Goal: Task Accomplishment & Management: Manage account settings

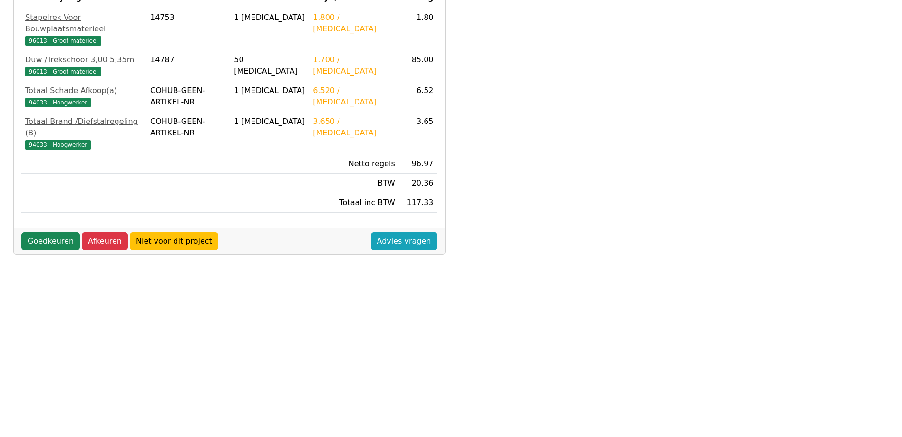
scroll to position [268, 0]
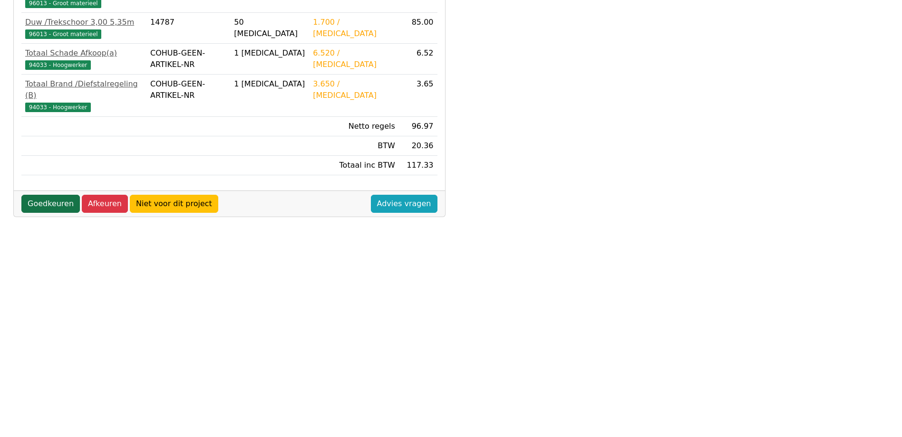
click at [35, 195] on link "Goedkeuren" at bounding box center [50, 204] width 58 height 18
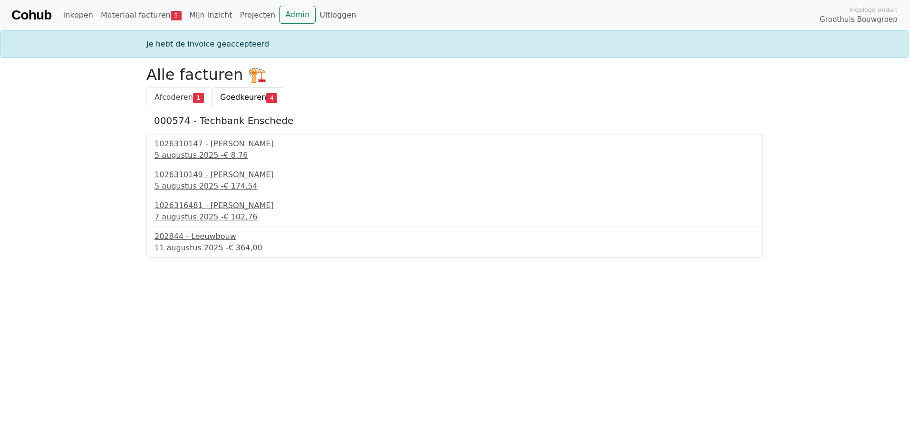
click at [174, 101] on span "Afcoderen" at bounding box center [174, 97] width 39 height 9
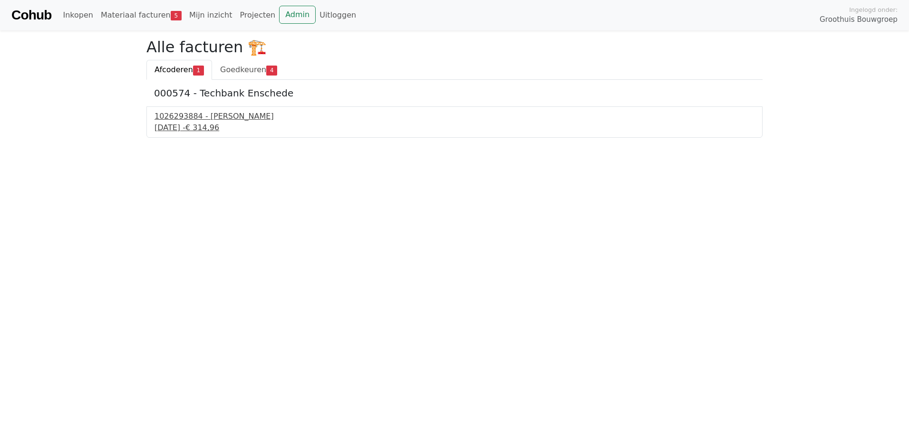
click at [207, 120] on div "1026293884 - Boels Verhuur" at bounding box center [455, 116] width 600 height 11
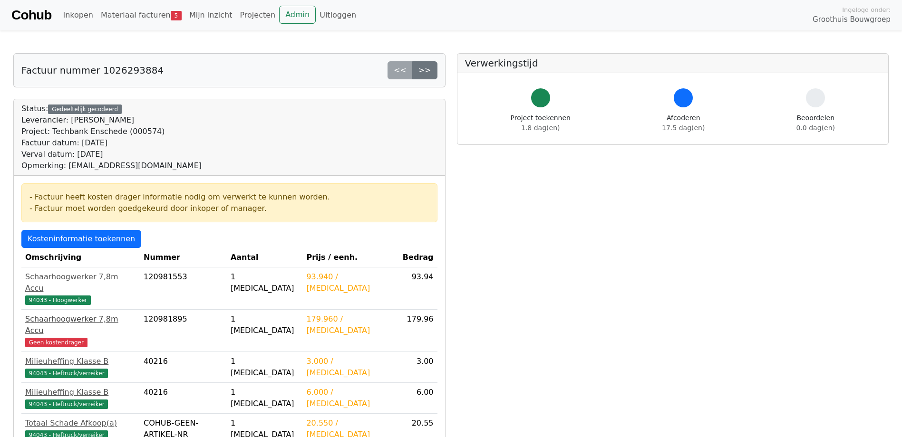
click at [96, 314] on div "Schaarhoogwerker 7,8m Accu" at bounding box center [80, 325] width 111 height 23
click at [73, 314] on div "Schaarhoogwerker 7,8m Accu" at bounding box center [80, 325] width 111 height 23
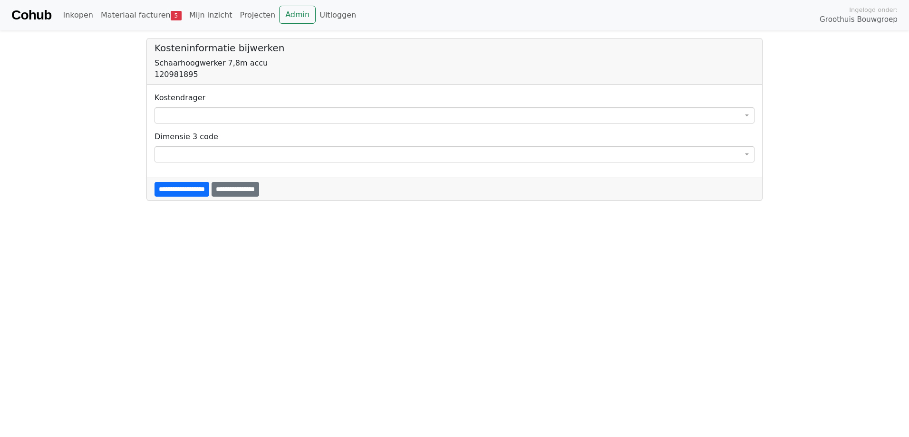
click at [194, 112] on span at bounding box center [455, 115] width 600 height 16
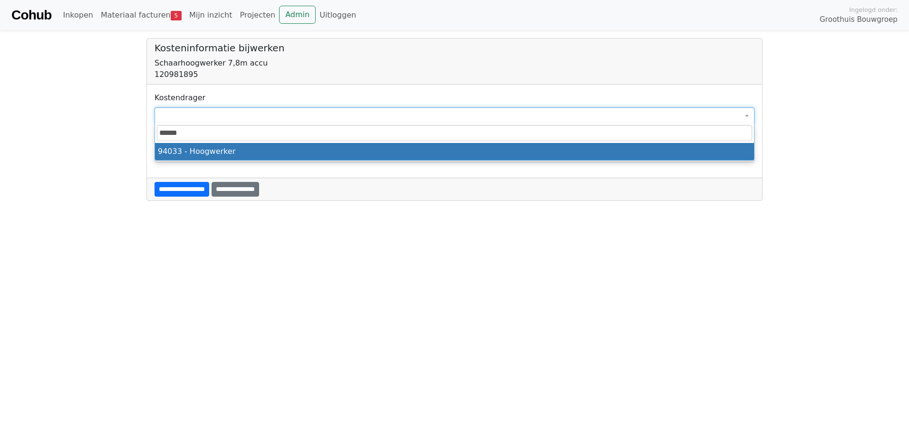
type input "******"
select select "****"
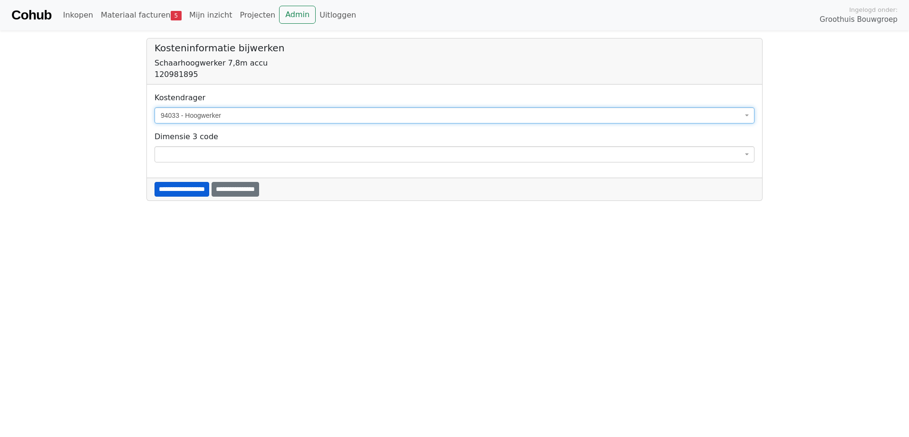
click at [195, 186] on input "**********" at bounding box center [182, 189] width 55 height 15
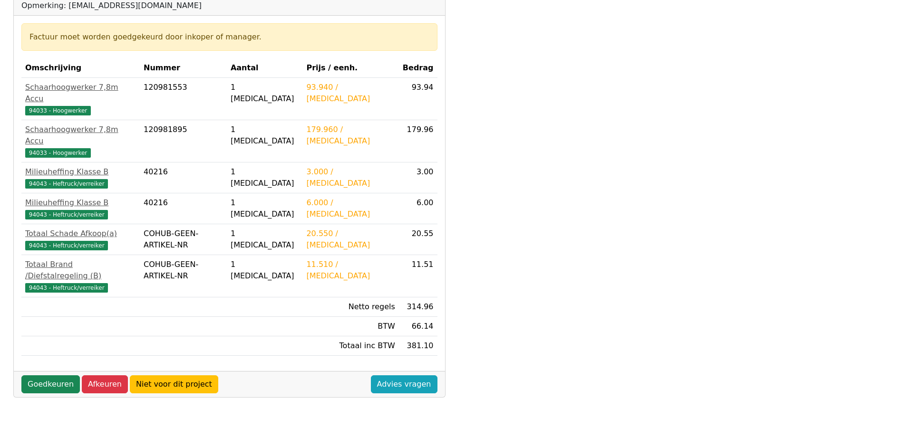
scroll to position [190, 0]
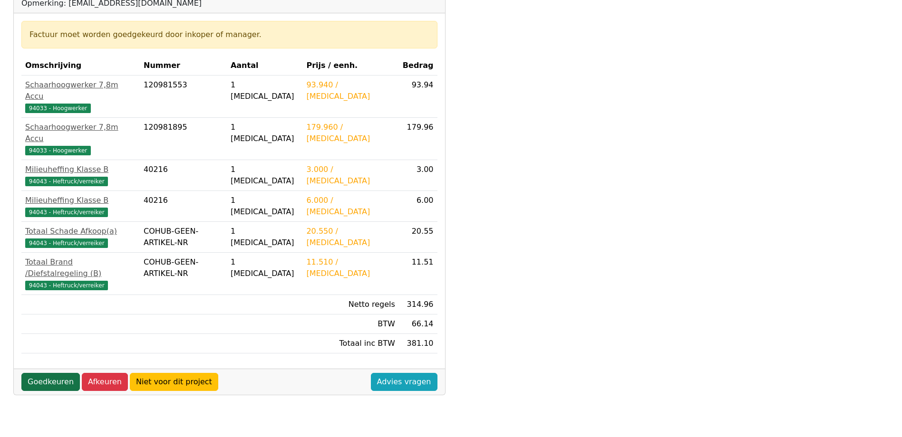
click at [59, 373] on link "Goedkeuren" at bounding box center [50, 382] width 58 height 18
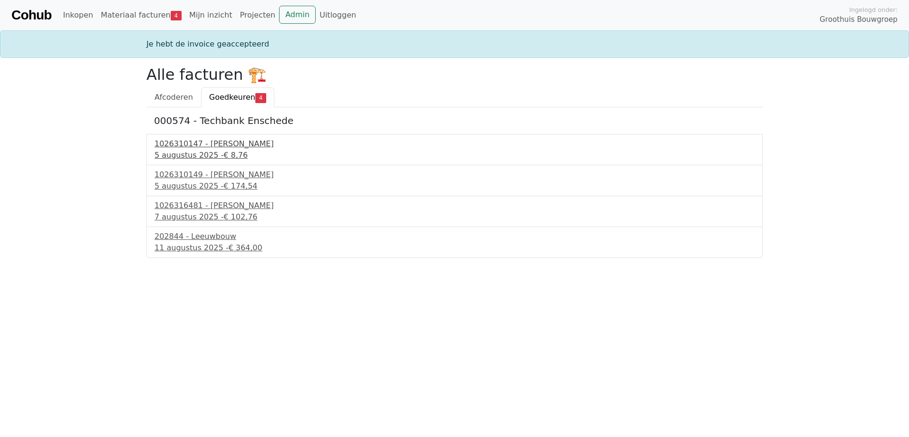
click at [216, 150] on div "5 augustus 2025 - € 8,76" at bounding box center [455, 155] width 600 height 11
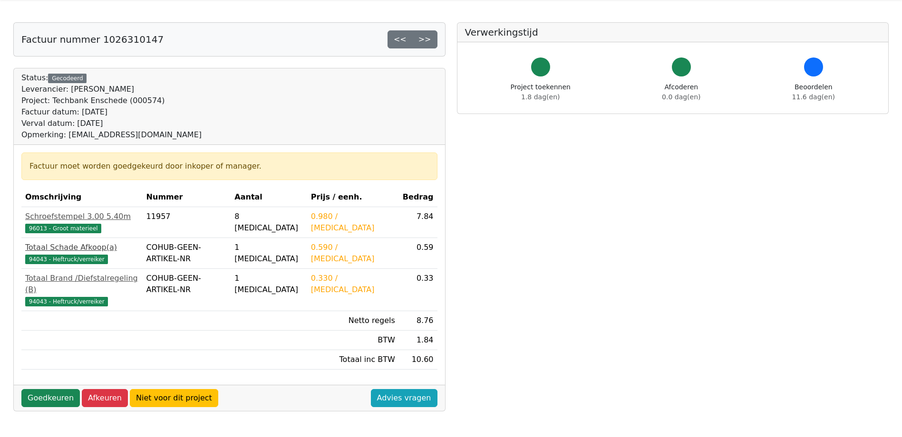
scroll to position [48, 0]
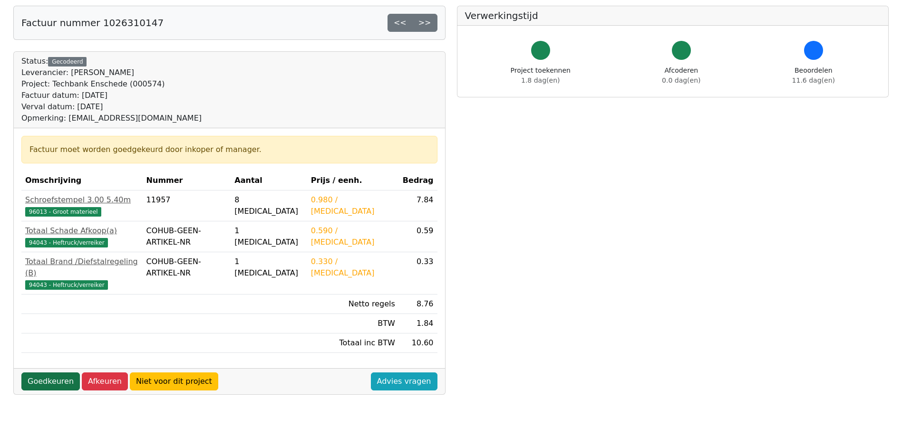
click at [62, 373] on link "Goedkeuren" at bounding box center [50, 382] width 58 height 18
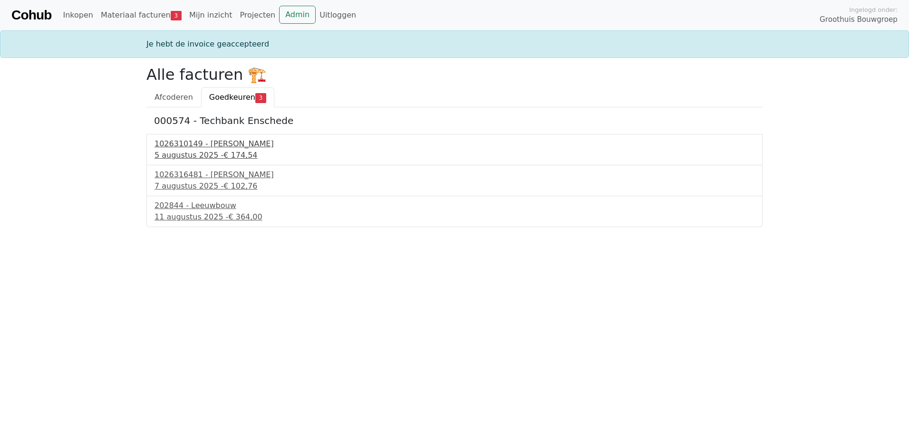
click at [218, 147] on div "1026310149 - [PERSON_NAME]" at bounding box center [455, 143] width 600 height 11
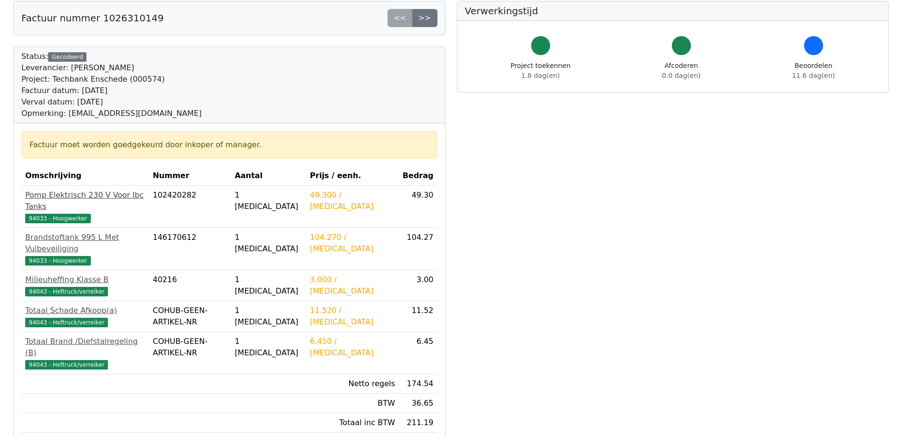
scroll to position [95, 0]
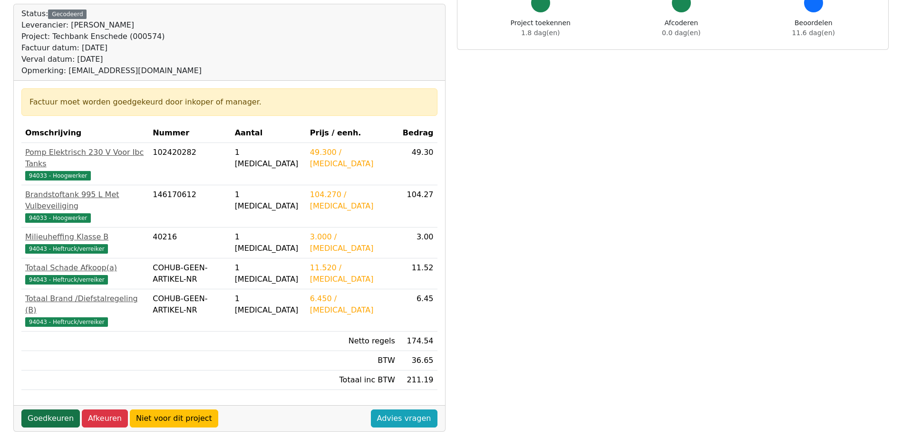
click at [48, 410] on link "Goedkeuren" at bounding box center [50, 419] width 58 height 18
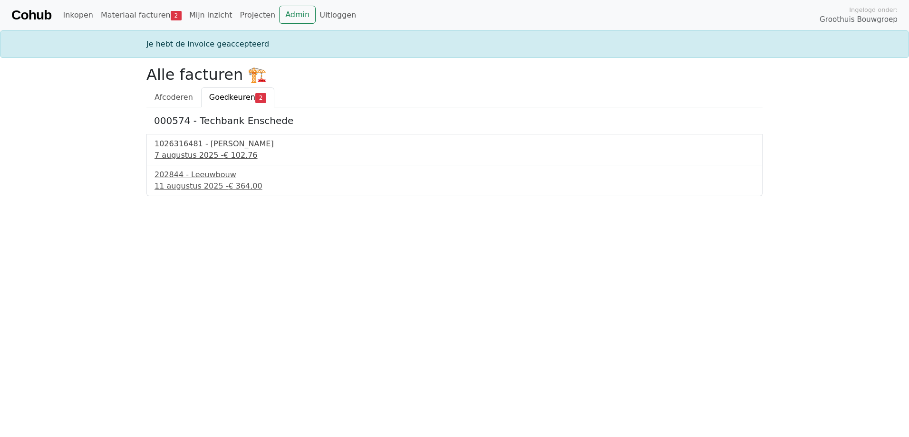
click at [234, 147] on div "1026316481 - Boels Verhuur" at bounding box center [455, 143] width 600 height 11
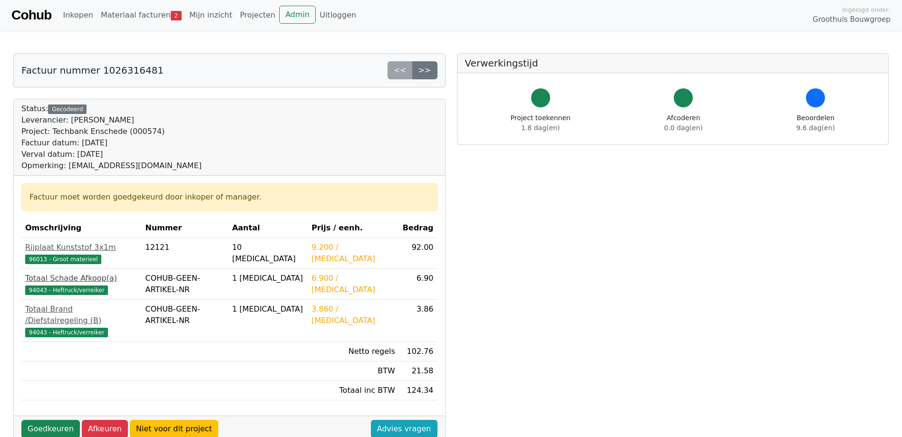
scroll to position [48, 0]
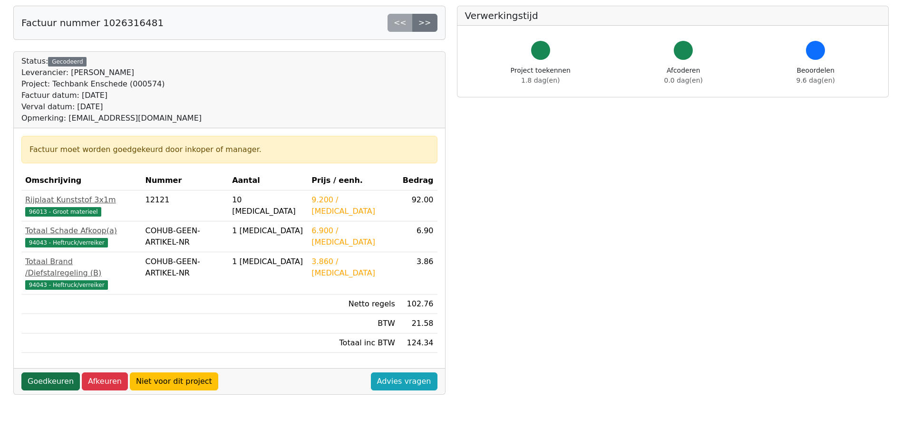
click at [52, 376] on link "Goedkeuren" at bounding box center [50, 382] width 58 height 18
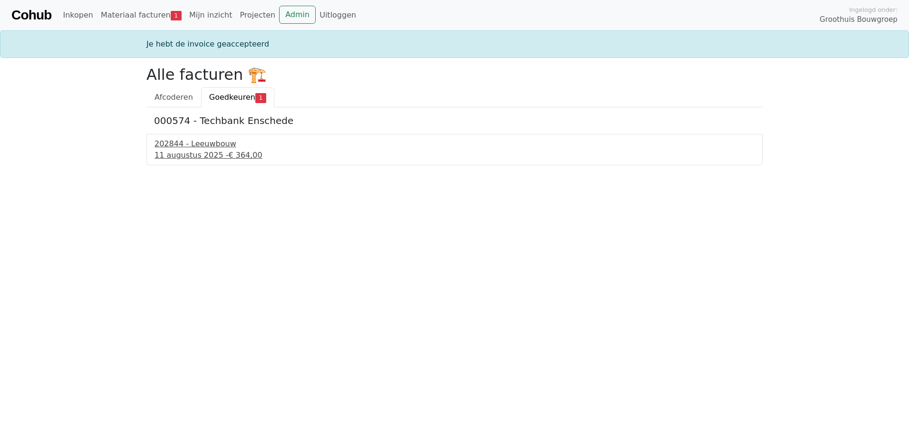
click at [210, 147] on div "202844 - Leeuwbouw" at bounding box center [455, 143] width 600 height 11
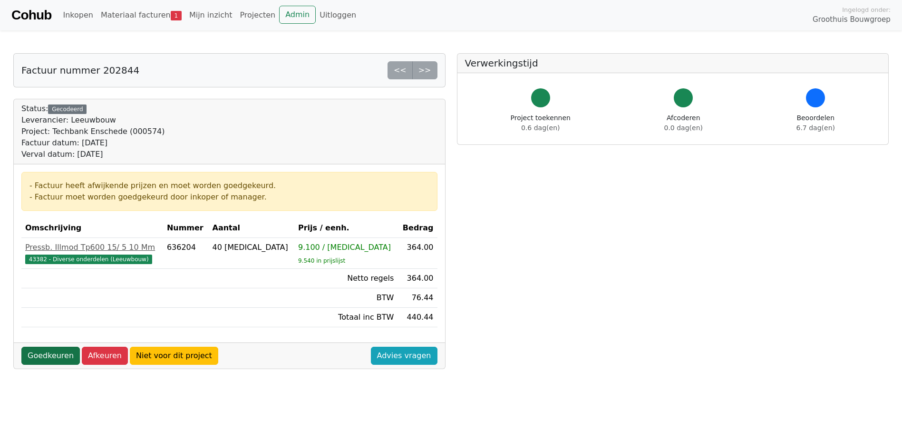
click at [58, 359] on link "Goedkeuren" at bounding box center [50, 356] width 58 height 18
